Goal: Information Seeking & Learning: Learn about a topic

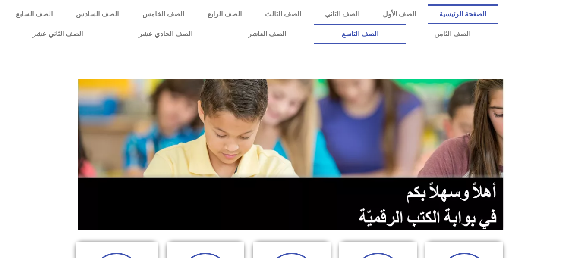
click at [314, 24] on link "الصف التاسع" at bounding box center [360, 34] width 92 height 20
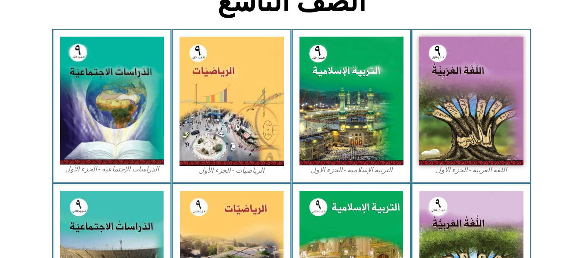
scroll to position [242, 0]
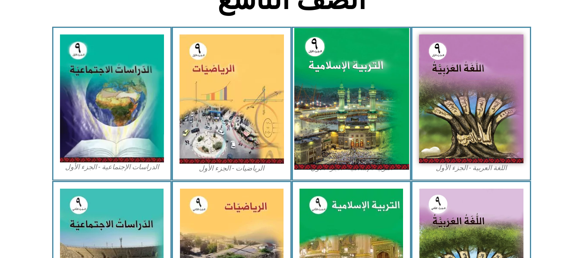
click at [352, 97] on img at bounding box center [351, 99] width 115 height 142
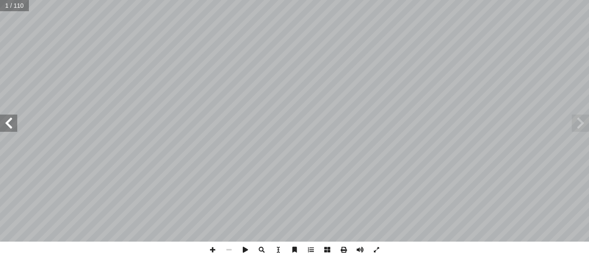
click at [10, 122] on span at bounding box center [8, 123] width 17 height 17
click at [8, 119] on span at bounding box center [8, 123] width 17 height 17
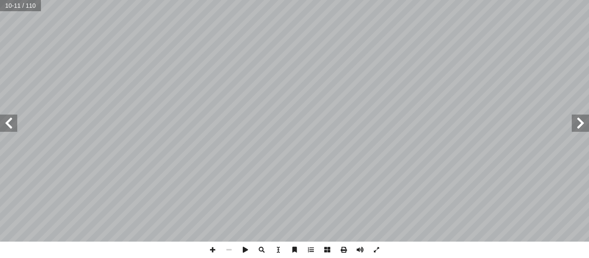
click at [6, 123] on span at bounding box center [8, 123] width 17 height 17
click at [212, 247] on span at bounding box center [213, 250] width 16 height 16
click at [212, 246] on span at bounding box center [213, 250] width 16 height 16
click at [249, 0] on html "الصفحة الرئيسية الصف الأول الصف الثاني الصف الثالث الصف الرابع الصف الخامس الصف…" at bounding box center [294, 39] width 589 height 79
click at [10, 120] on span at bounding box center [8, 123] width 17 height 17
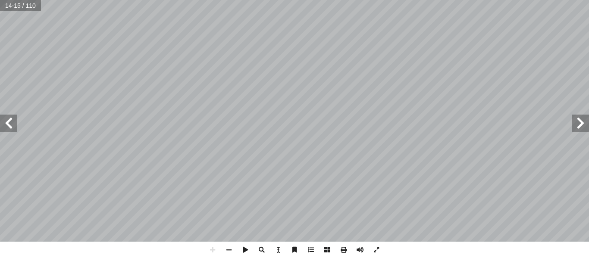
click at [516, 79] on html "الصفحة الرئيسية الصف الأول الصف الثاني الصف الثالث الصف الرابع الصف الخامس الصف…" at bounding box center [294, 39] width 589 height 79
click at [293, 79] on html "الصفحة الرئيسية الصف الأول الصف الثاني الصف الثالث الصف الرابع الصف الخامس الصف…" at bounding box center [294, 39] width 589 height 79
